Goal: Task Accomplishment & Management: Complete application form

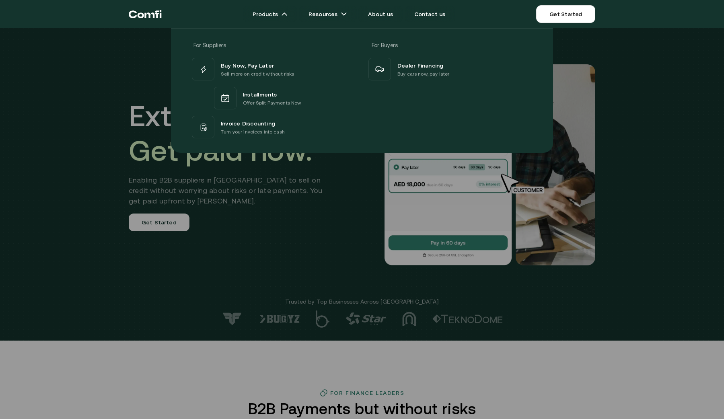
click at [190, 173] on div at bounding box center [362, 237] width 724 height 419
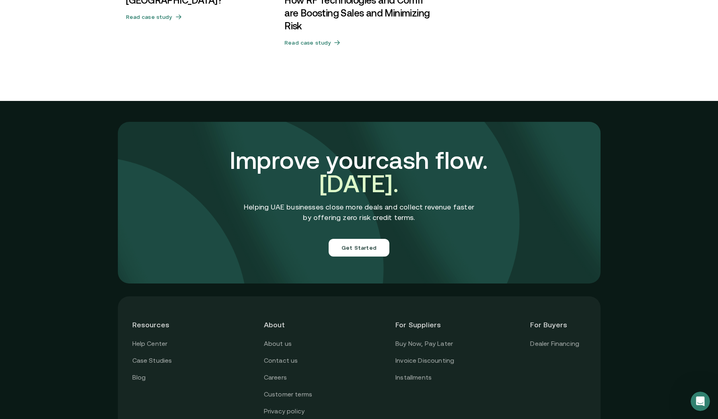
scroll to position [2778, 0]
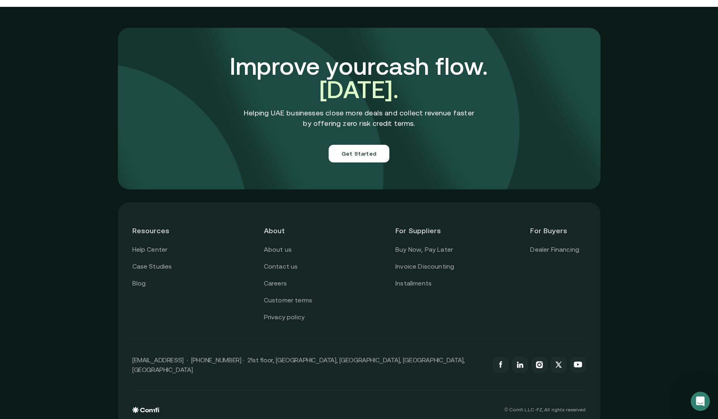
click at [329, 128] on div "Improve your cash flow. [DATE]. Helping UAE businesses close more deals and col…" at bounding box center [359, 109] width 358 height 156
click at [348, 145] on button "Get Started" at bounding box center [359, 154] width 61 height 18
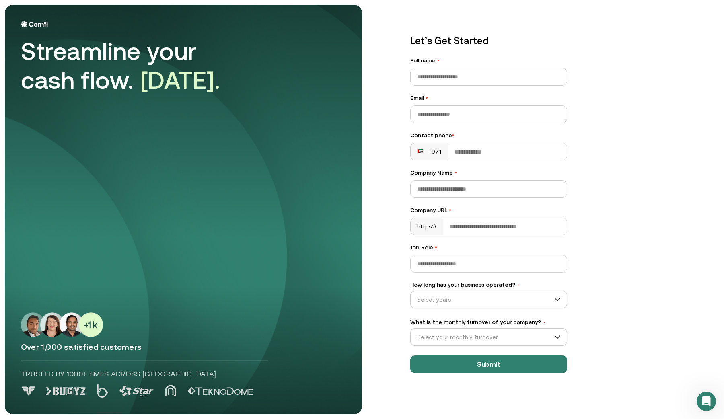
drag, startPoint x: 106, startPoint y: 328, endPoint x: 3, endPoint y: 328, distance: 102.6
click at [3, 328] on main "Streamline your cash flow. [DATE]. Over 1,000 satisfied customers Trusted by 10…" at bounding box center [362, 209] width 724 height 419
click at [27, 335] on img at bounding box center [62, 325] width 82 height 25
click at [27, 346] on p "Over 1,000 satisfied customers" at bounding box center [183, 347] width 325 height 10
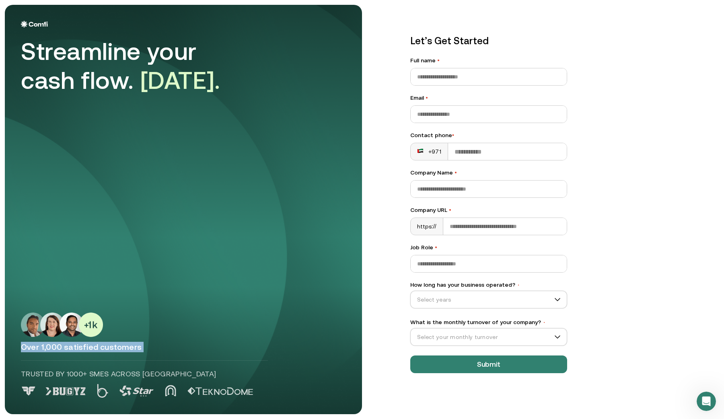
click at [27, 346] on p "Over 1,000 satisfied customers" at bounding box center [183, 347] width 325 height 10
click at [137, 347] on p "Over 1,000 satisfied customers" at bounding box center [183, 347] width 325 height 10
drag, startPoint x: 140, startPoint y: 348, endPoint x: 0, endPoint y: 347, distance: 140.1
click at [0, 347] on main "Streamline your cash flow. [DATE]. Over 1,000 satisfied customers Trusted by 10…" at bounding box center [362, 209] width 724 height 419
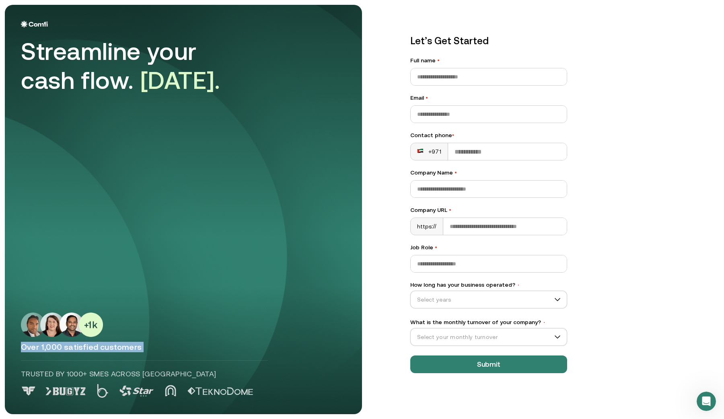
click at [44, 332] on img at bounding box center [62, 325] width 82 height 25
click at [138, 349] on p "Over 1,000 satisfied customers" at bounding box center [183, 347] width 325 height 10
